Goal: Task Accomplishment & Management: Complete application form

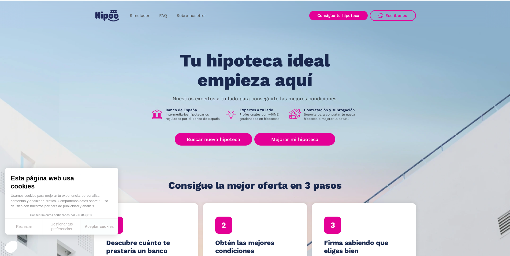
click at [86, 121] on section "Tu hipoteca ideal empieza aquí Nuestros expertos a tu lado para conseguirte las…" at bounding box center [255, 131] width 510 height 264
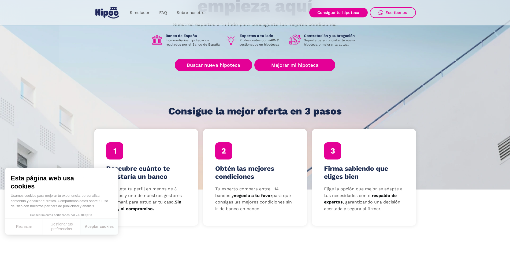
scroll to position [27, 0]
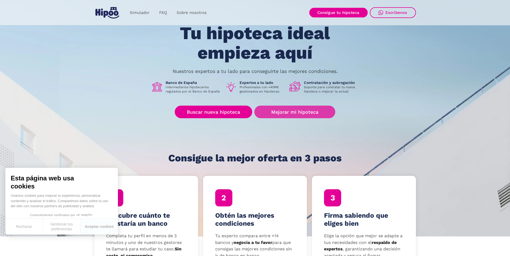
click at [296, 112] on link "Mejorar mi hipoteca" at bounding box center [294, 112] width 81 height 13
click at [302, 113] on link "Mejorar mi hipoteca" at bounding box center [294, 112] width 81 height 13
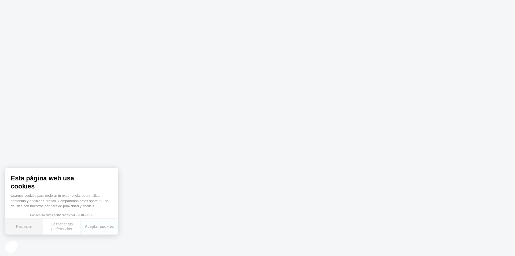
click at [20, 231] on button "Rechazar" at bounding box center [24, 227] width 38 height 16
